Goal: Task Accomplishment & Management: Complete application form

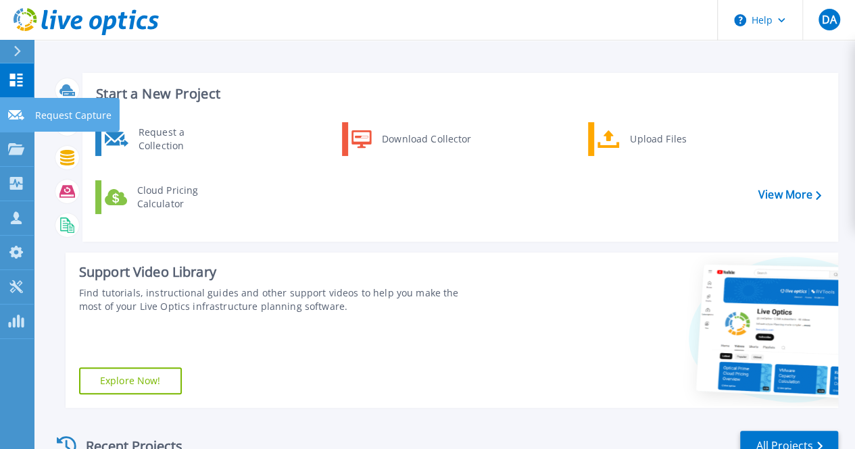
click at [13, 108] on div at bounding box center [16, 114] width 16 height 12
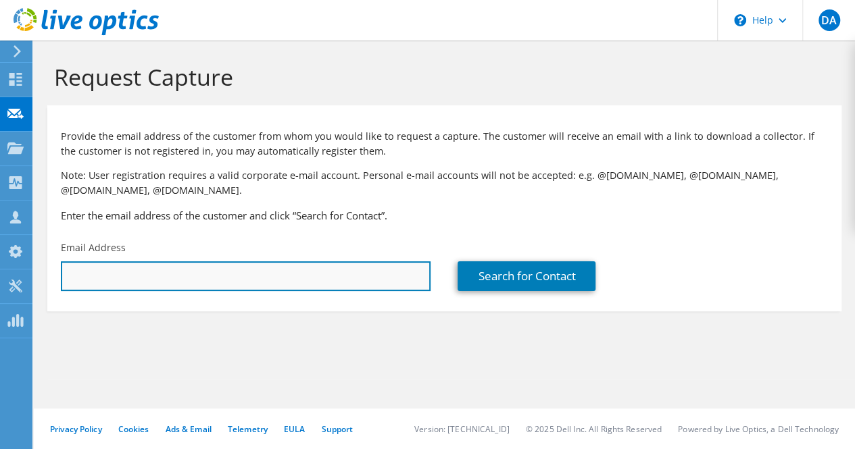
click at [123, 275] on input "text" at bounding box center [246, 277] width 370 height 30
paste input "[EMAIL_ADDRESS][DOMAIN_NAME]"
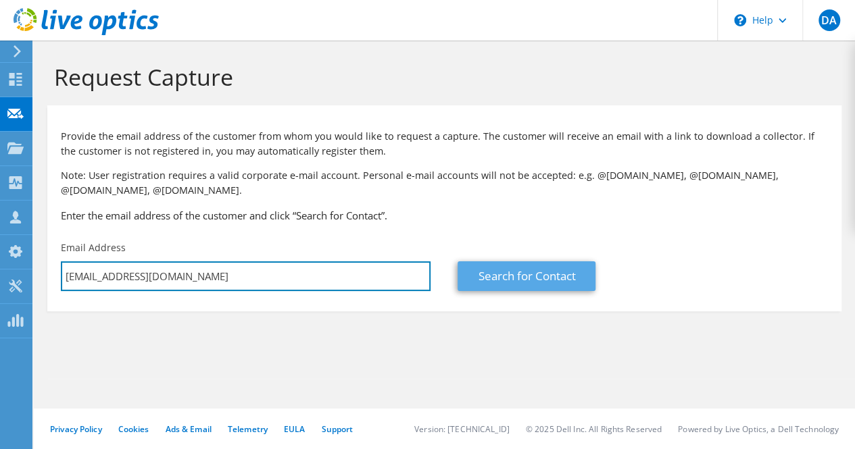
type input "[EMAIL_ADDRESS][DOMAIN_NAME]"
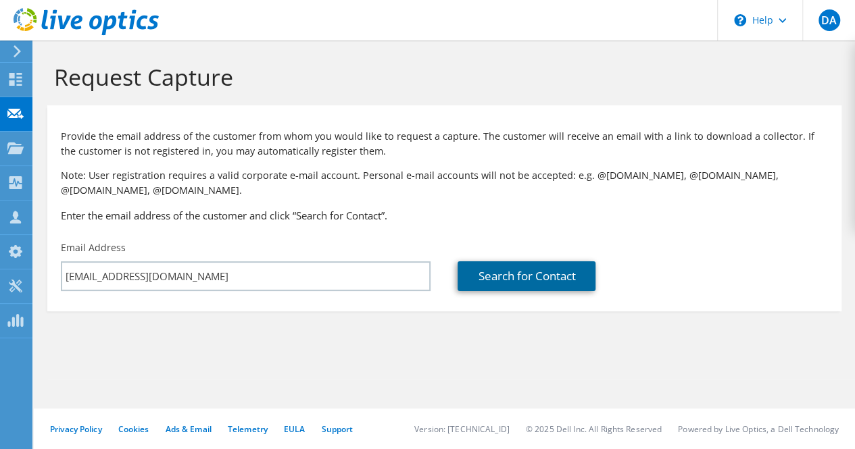
click at [499, 283] on link "Search for Contact" at bounding box center [527, 277] width 138 height 30
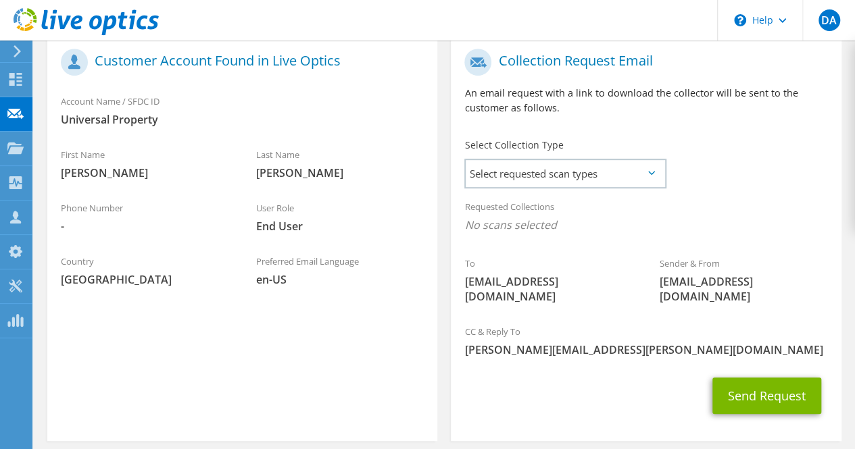
scroll to position [291, 0]
click at [552, 155] on div "Select Collection Type Select requested scan types Server Virtualization Optica…" at bounding box center [564, 161] width 201 height 47
click at [552, 166] on span "Select requested scan types" at bounding box center [565, 173] width 199 height 27
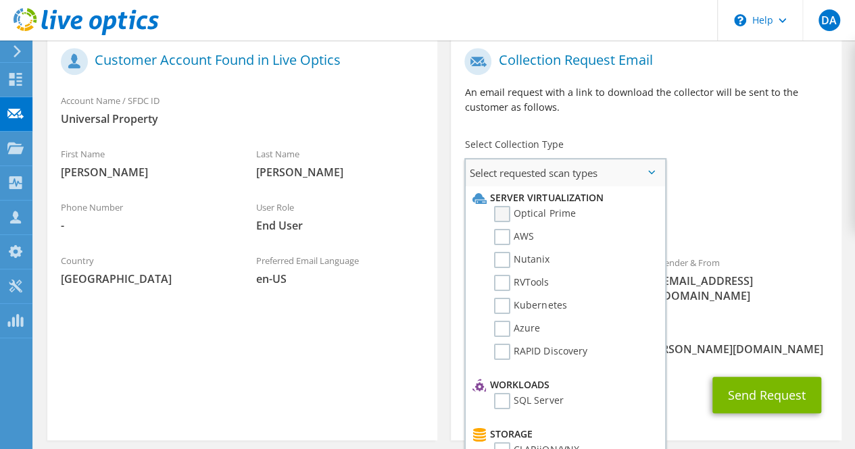
click at [528, 214] on label "Optical Prime" at bounding box center [534, 214] width 81 height 16
click at [0, 0] on input "Optical Prime" at bounding box center [0, 0] width 0 height 0
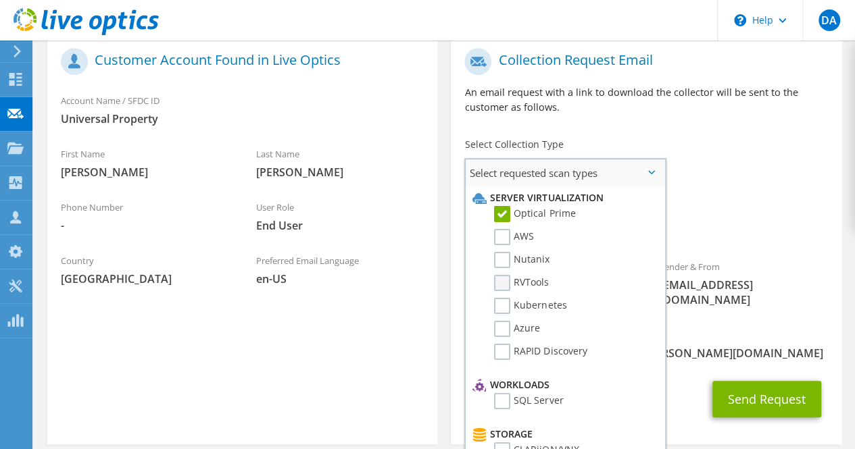
click at [530, 285] on label "RVTools" at bounding box center [521, 283] width 55 height 16
click at [0, 0] on input "RVTools" at bounding box center [0, 0] width 0 height 0
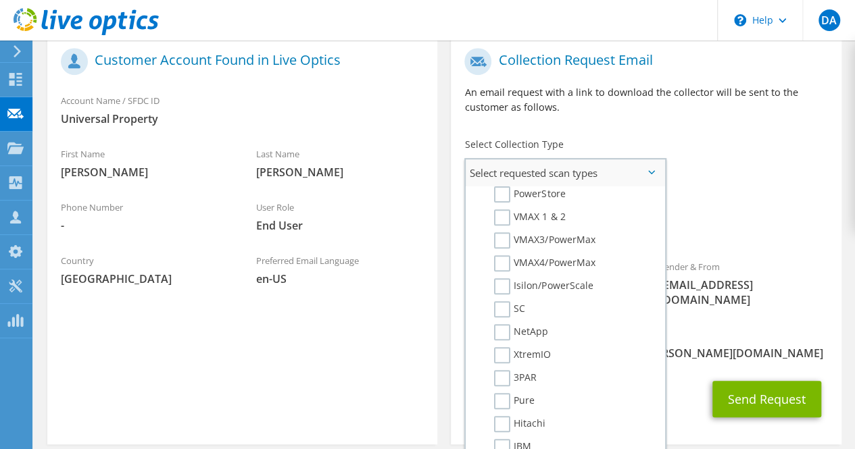
scroll to position [310, 0]
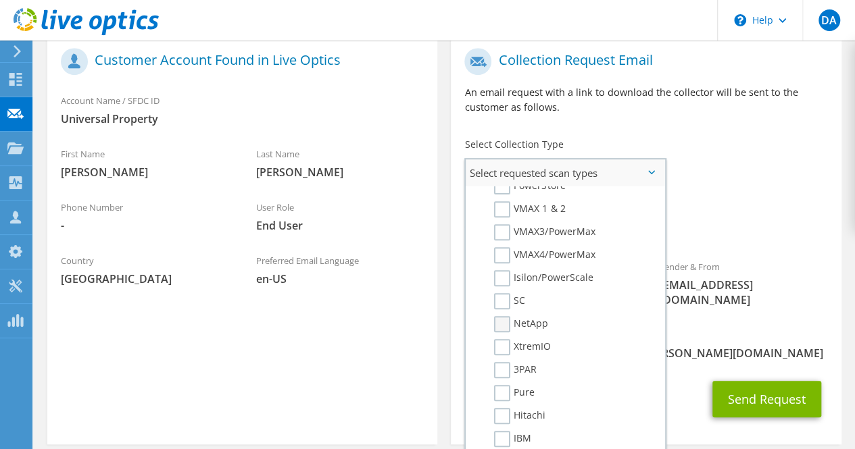
click at [506, 323] on label "NetApp" at bounding box center [521, 324] width 54 height 16
click at [0, 0] on input "NetApp" at bounding box center [0, 0] width 0 height 0
click at [502, 395] on label "Pure" at bounding box center [514, 393] width 41 height 16
click at [0, 0] on input "Pure" at bounding box center [0, 0] width 0 height 0
click at [688, 347] on div "CC & Reply To [PERSON_NAME][EMAIL_ADDRESS][PERSON_NAME][DOMAIN_NAME]" at bounding box center [646, 344] width 390 height 47
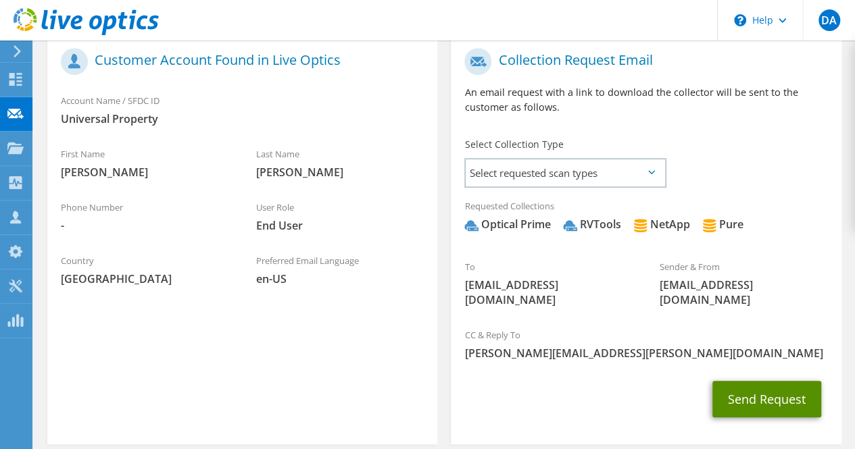
click at [748, 381] on button "Send Request" at bounding box center [766, 399] width 109 height 36
